Goal: Task Accomplishment & Management: Manage account settings

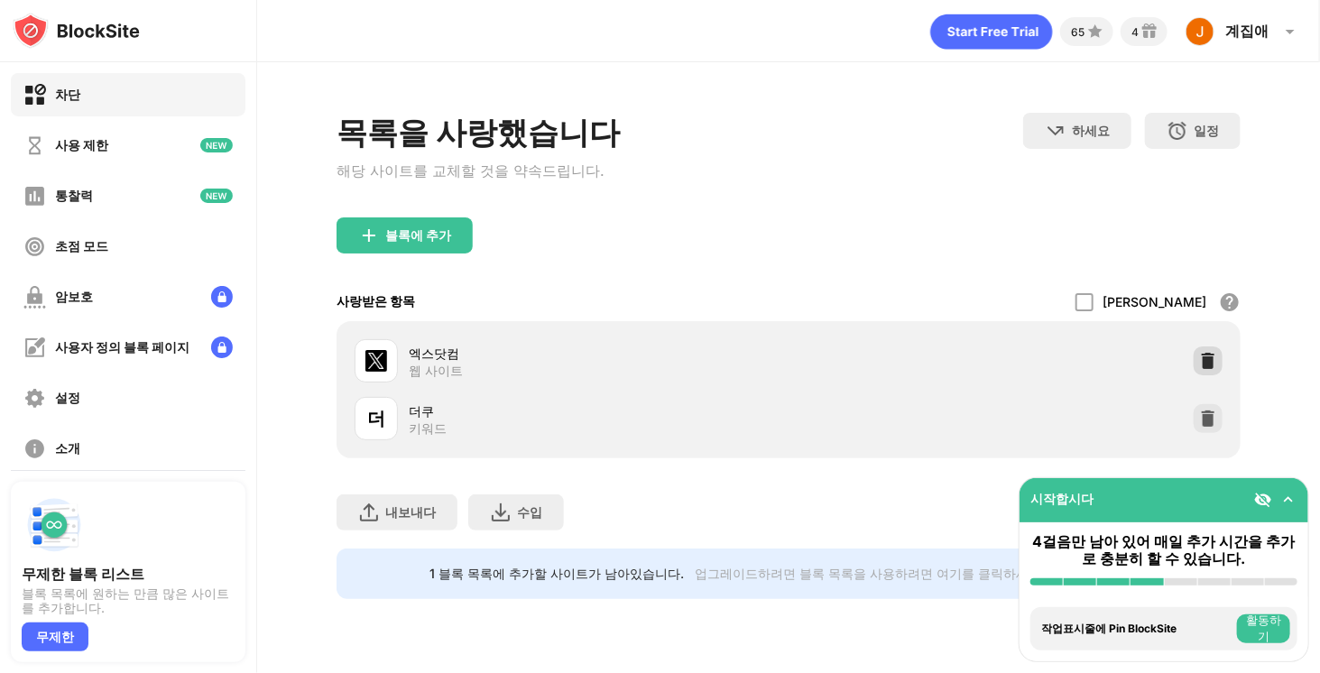
click at [1201, 356] on img at bounding box center [1208, 361] width 18 height 18
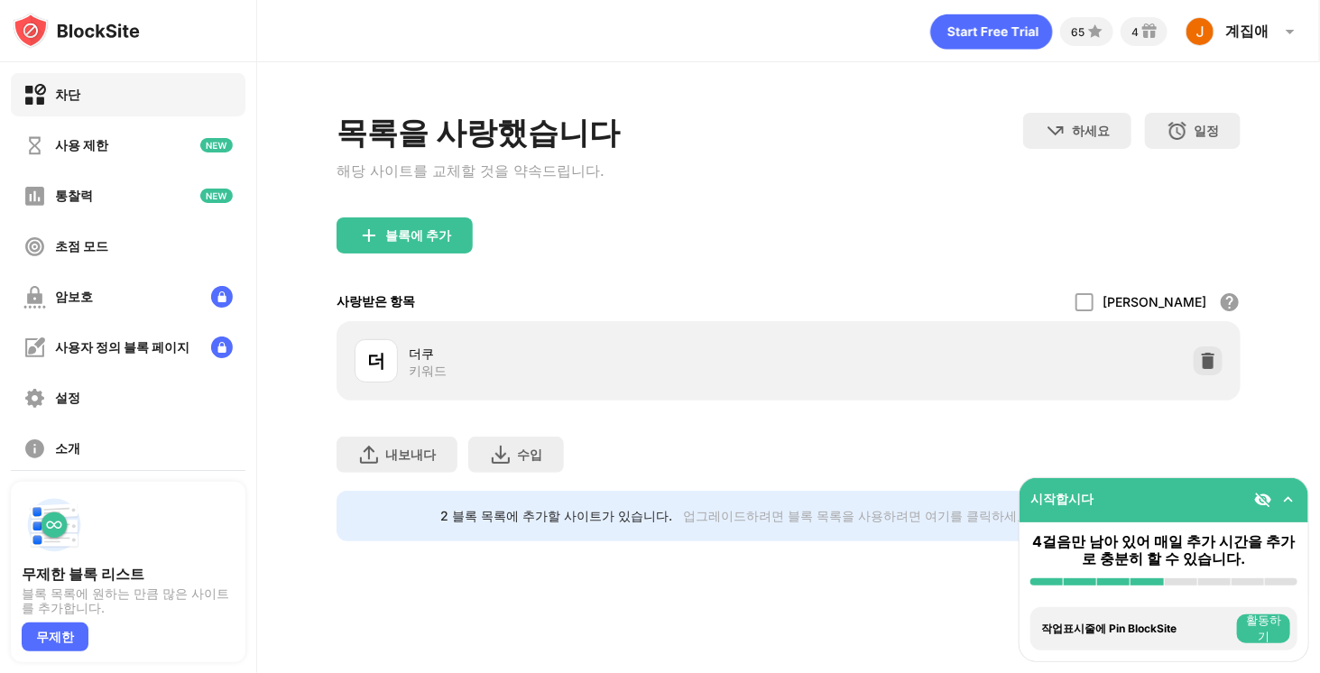
click at [1201, 356] on img at bounding box center [1208, 361] width 18 height 18
